Goal: Transaction & Acquisition: Book appointment/travel/reservation

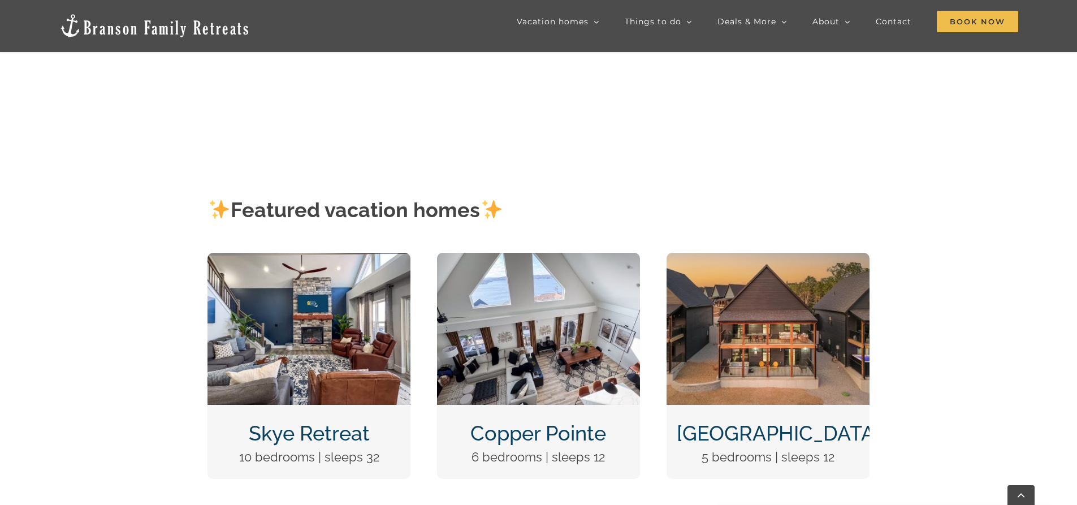
scroll to position [226, 0]
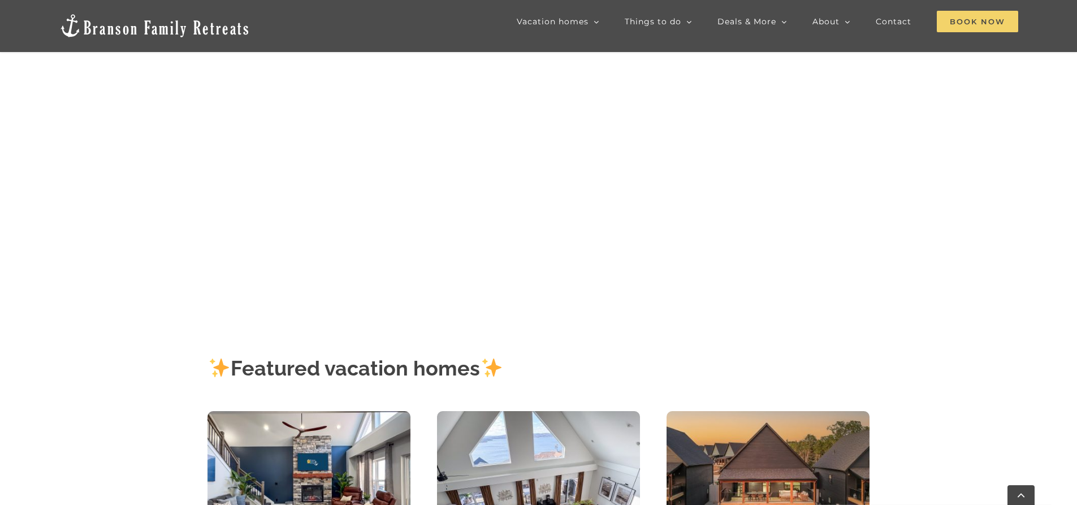
click at [971, 27] on span "Book Now" at bounding box center [977, 21] width 81 height 21
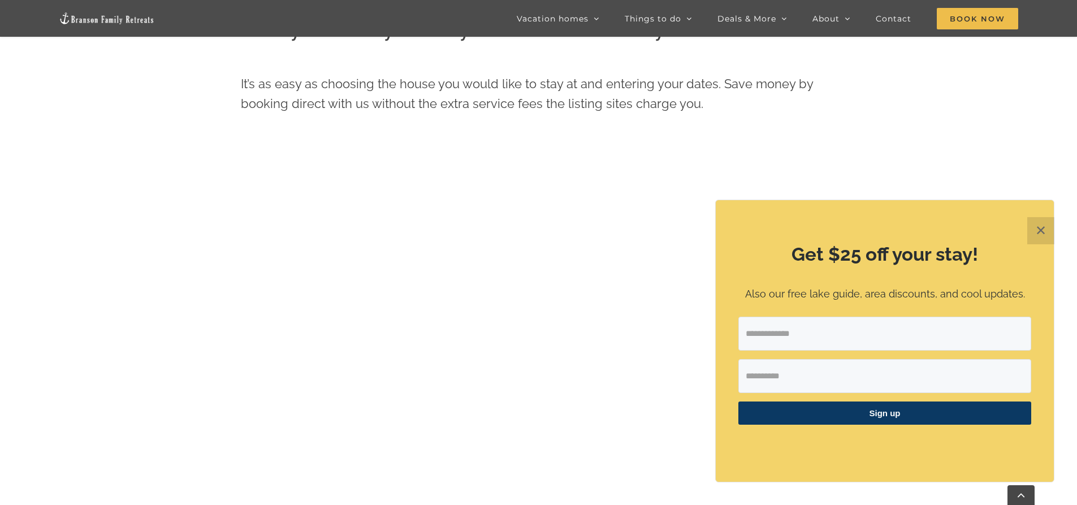
click at [1042, 227] on button "✕" at bounding box center [1041, 230] width 27 height 27
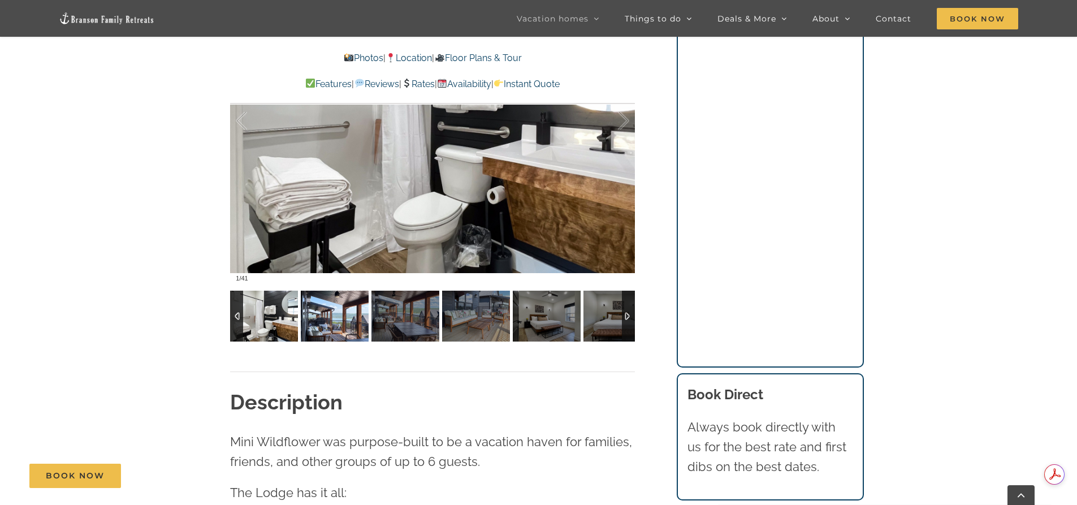
click at [322, 326] on img at bounding box center [335, 316] width 68 height 51
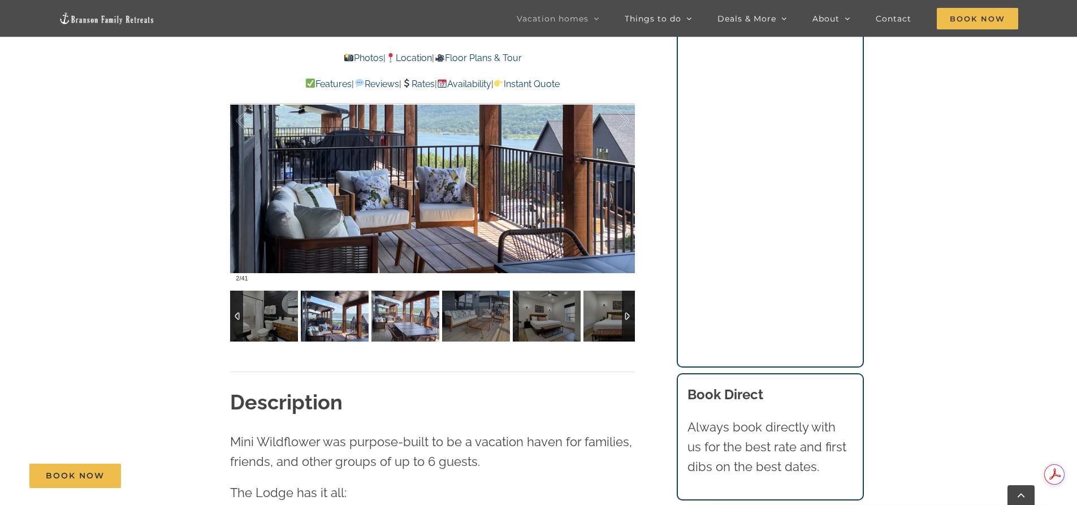
click at [374, 321] on img at bounding box center [406, 316] width 68 height 51
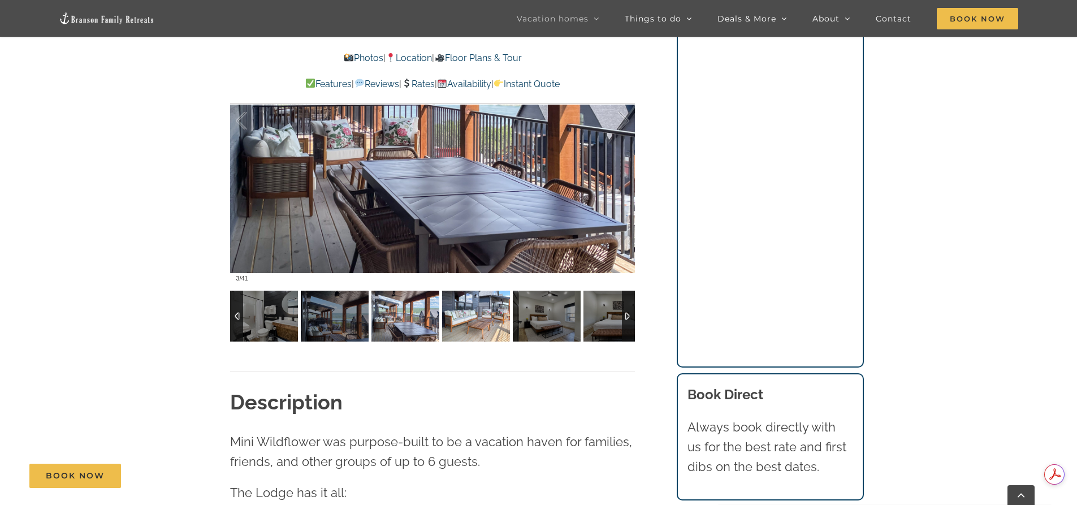
click at [463, 315] on img at bounding box center [476, 316] width 68 height 51
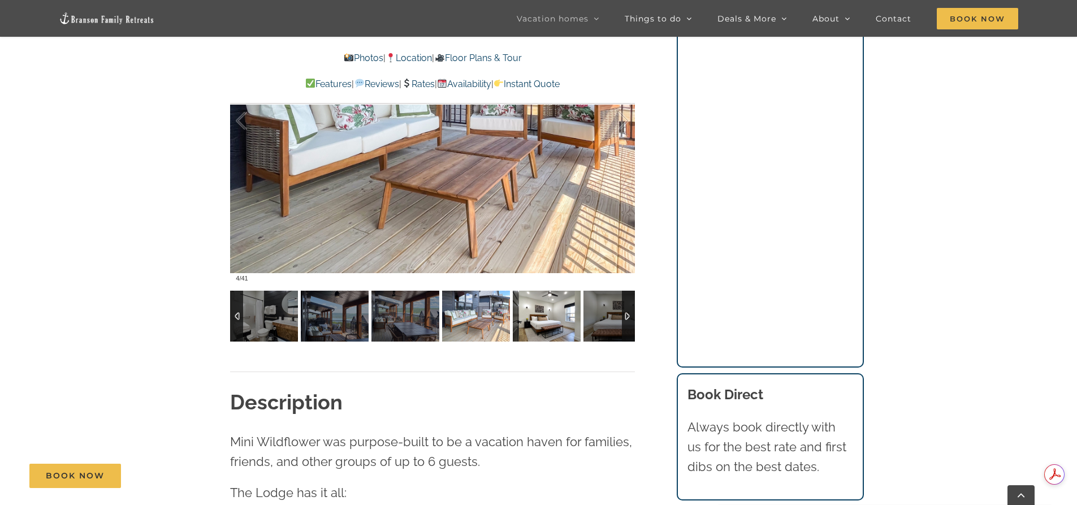
click at [549, 312] on img at bounding box center [547, 316] width 68 height 51
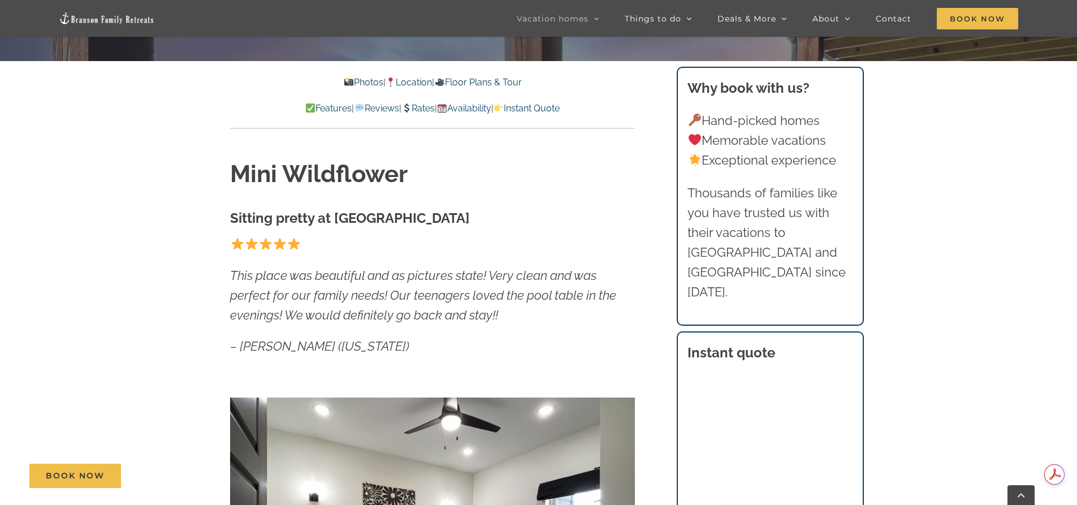
scroll to position [452, 0]
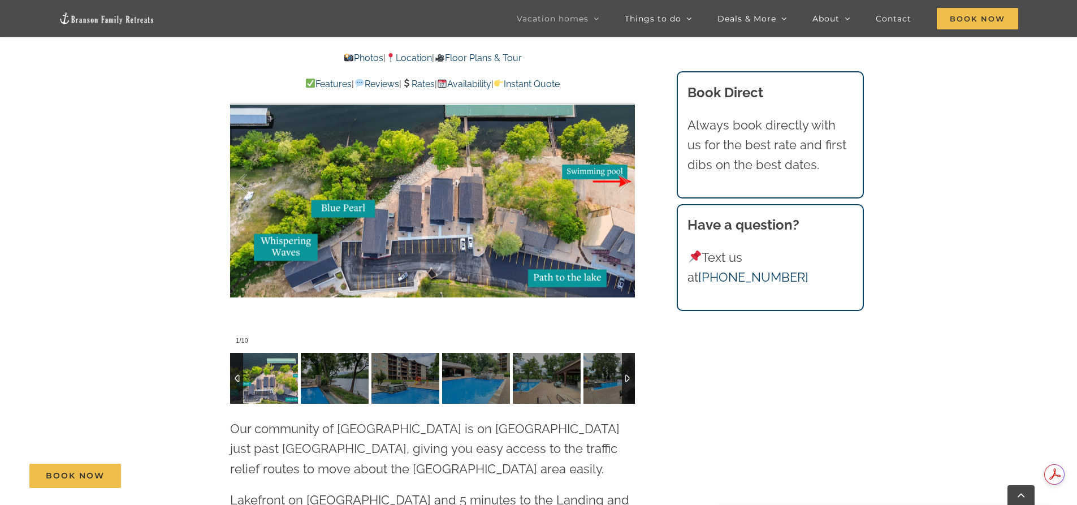
scroll to position [2376, 0]
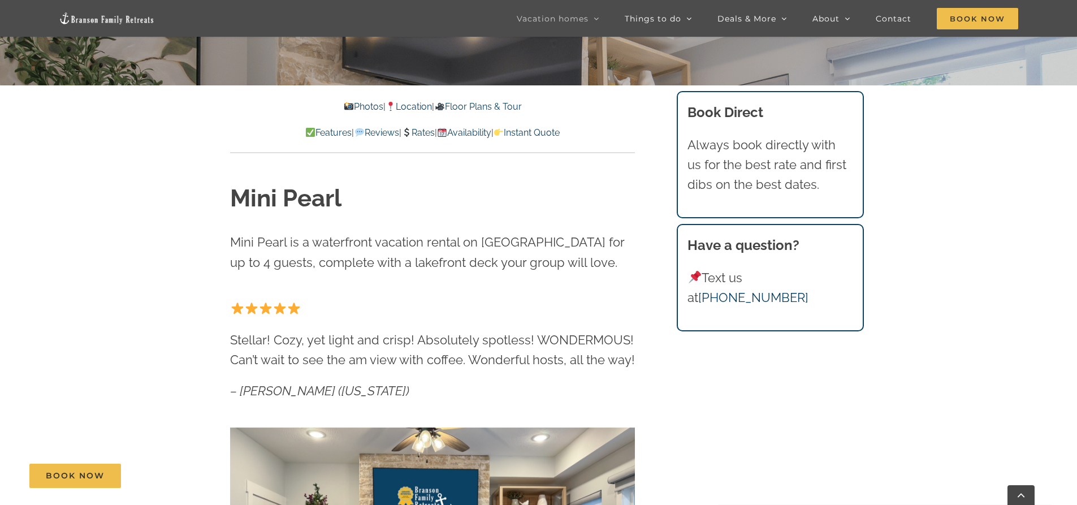
click at [478, 132] on link "Availability" at bounding box center [464, 132] width 54 height 11
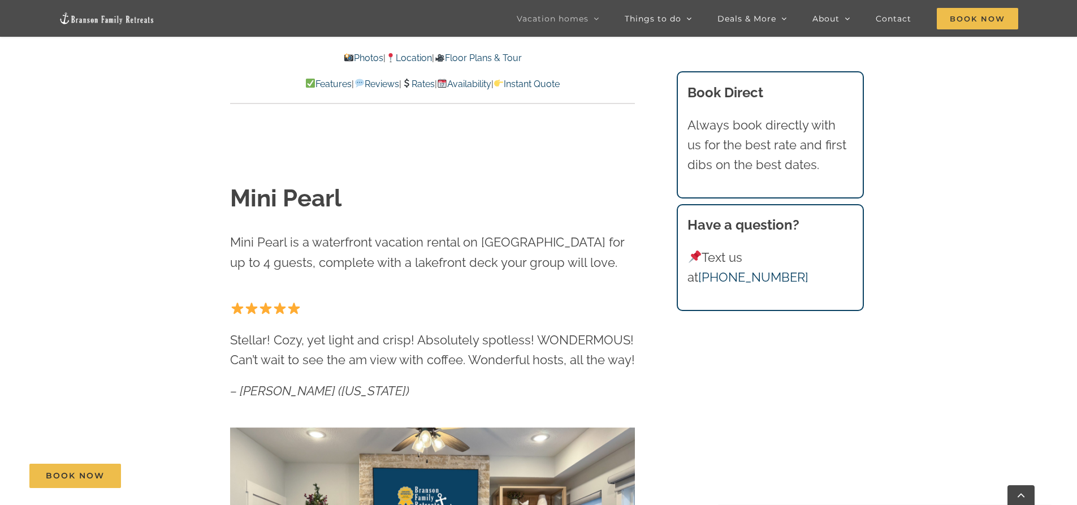
scroll to position [6355, 0]
